Goal: Information Seeking & Learning: Check status

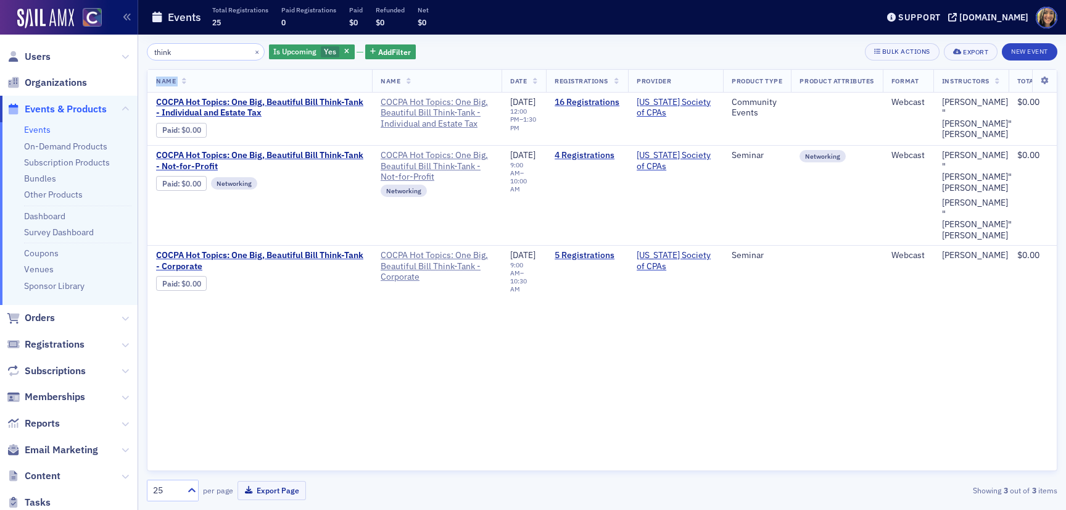
drag, startPoint x: 306, startPoint y: 296, endPoint x: 210, endPoint y: 84, distance: 232.5
click at [210, 84] on div "Name Name Date Registrations Provider Product Type Product Attributes Format In…" at bounding box center [602, 270] width 911 height 402
